Goal: Information Seeking & Learning: Check status

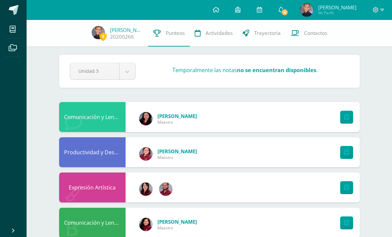
scroll to position [2, 0]
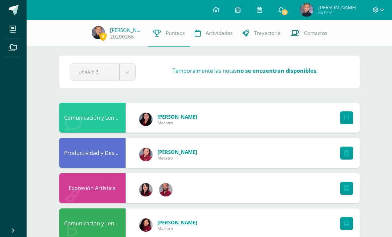
click at [283, 15] on span "4" at bounding box center [284, 12] width 7 height 7
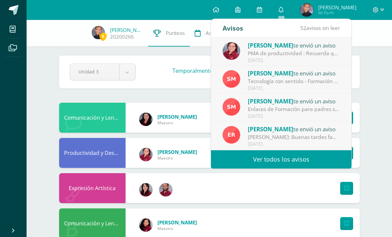
click at [295, 58] on div "[DATE]" at bounding box center [294, 61] width 92 height 6
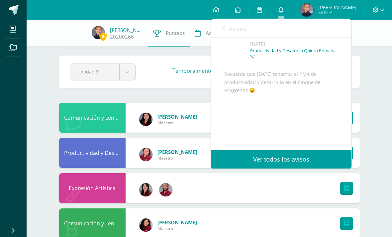
scroll to position [47, 0]
click at [232, 37] on link "Avisos" at bounding box center [235, 28] width 24 height 19
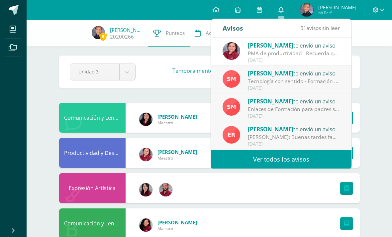
click at [328, 85] on div "[DATE]" at bounding box center [294, 88] width 92 height 6
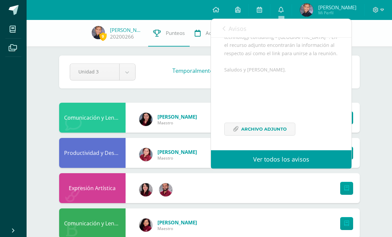
scroll to position [134, 0]
click at [289, 130] on link "Archivo Adjunto" at bounding box center [260, 129] width 71 height 13
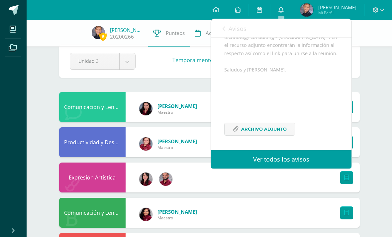
click at [235, 30] on span "Avisos" at bounding box center [238, 29] width 18 height 8
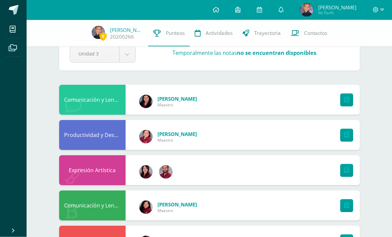
scroll to position [0, 0]
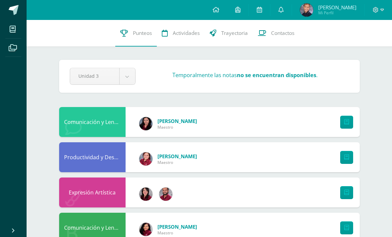
click at [283, 10] on icon at bounding box center [281, 10] width 5 height 6
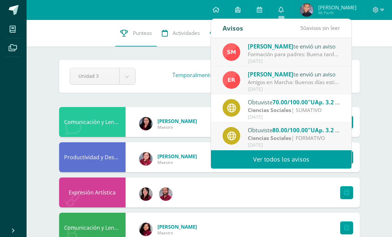
click at [314, 163] on link "Ver todos los avisos" at bounding box center [281, 159] width 141 height 18
click at [295, 159] on link "Ver todos los avisos" at bounding box center [281, 159] width 141 height 18
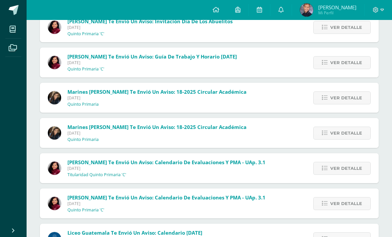
scroll to position [1616, 0]
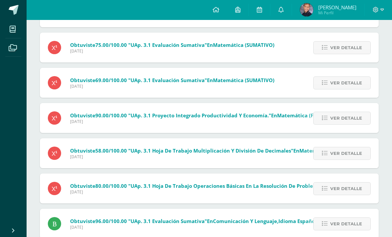
click at [341, 159] on span "Ver detalle" at bounding box center [347, 154] width 32 height 12
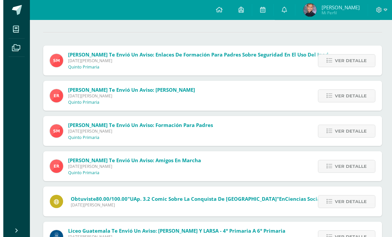
scroll to position [0, 2]
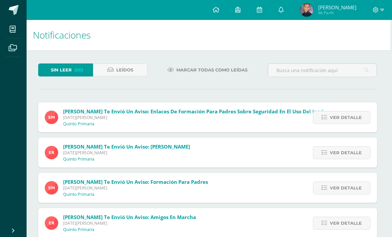
click at [304, 12] on img at bounding box center [306, 9] width 13 height 13
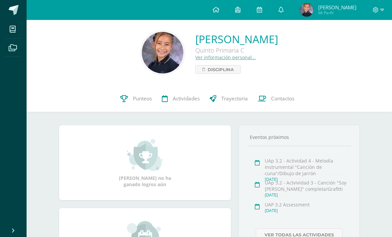
click at [145, 102] on span "Punteos" at bounding box center [142, 98] width 19 height 7
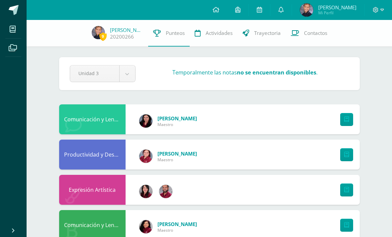
click at [349, 121] on icon at bounding box center [347, 120] width 5 height 6
